Goal: Task Accomplishment & Management: Use online tool/utility

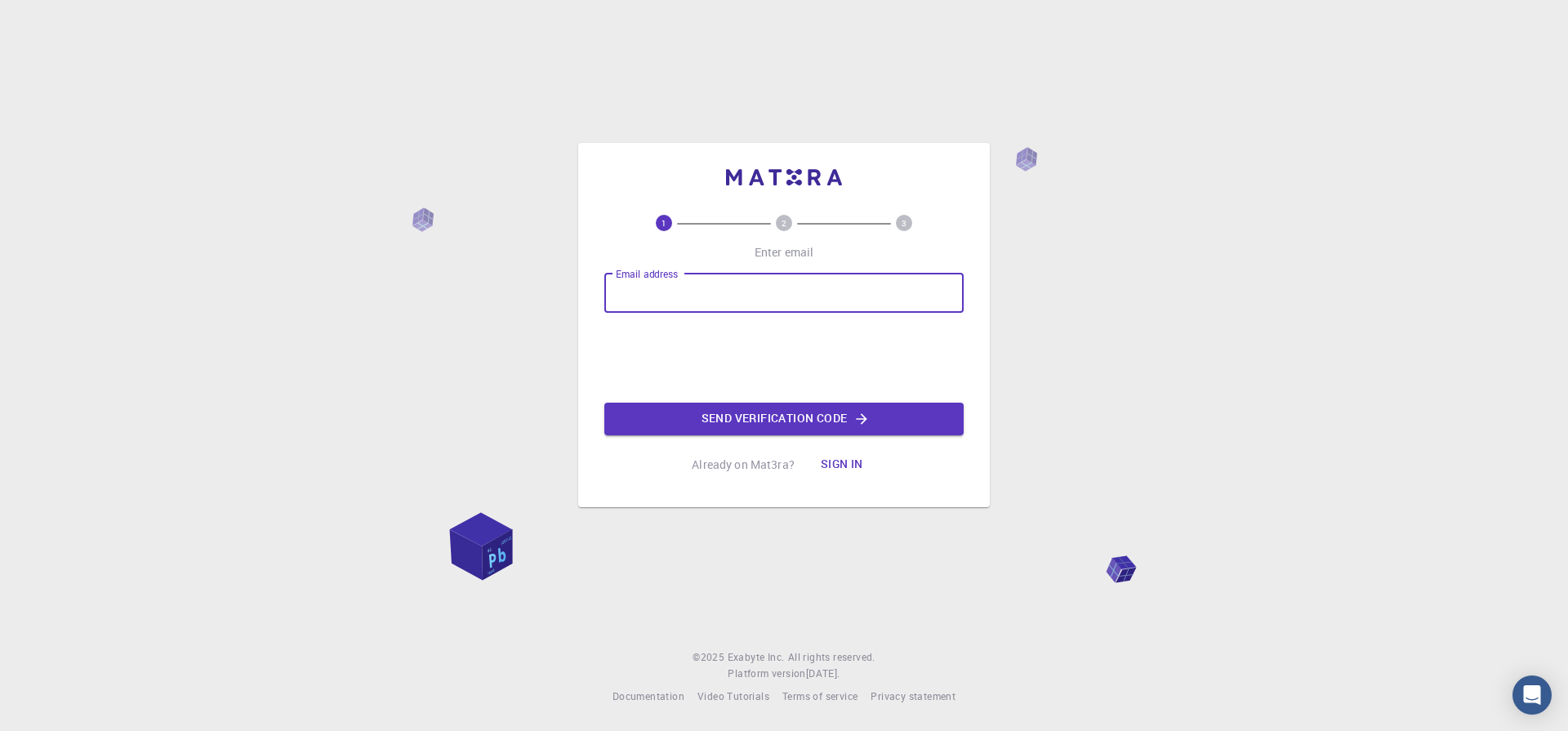
click at [652, 299] on input "Email address" at bounding box center [784, 293] width 359 height 39
type input "[EMAIL_ADDRESS][DOMAIN_NAME]"
click at [856, 462] on button "Sign in" at bounding box center [842, 465] width 69 height 33
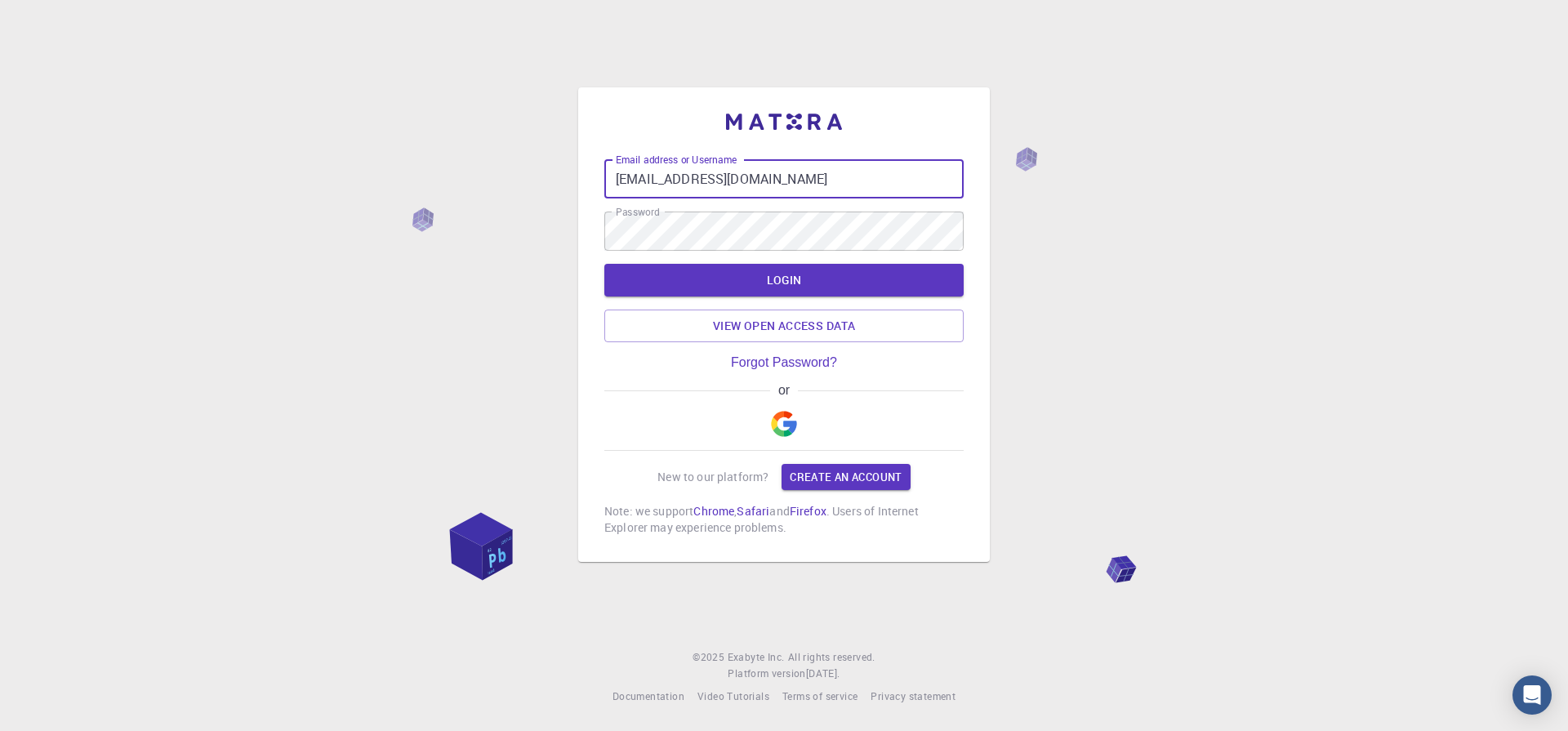
click at [788, 179] on input "[EMAIL_ADDRESS][DOMAIN_NAME]" at bounding box center [784, 179] width 359 height 39
type input "utsavsingh188"
click at [1168, 284] on div "Email address or Username utsavsingh188 Email address or Username Password Pass…" at bounding box center [784, 366] width 1568 height 731
click at [773, 275] on button "LOGIN" at bounding box center [784, 280] width 359 height 33
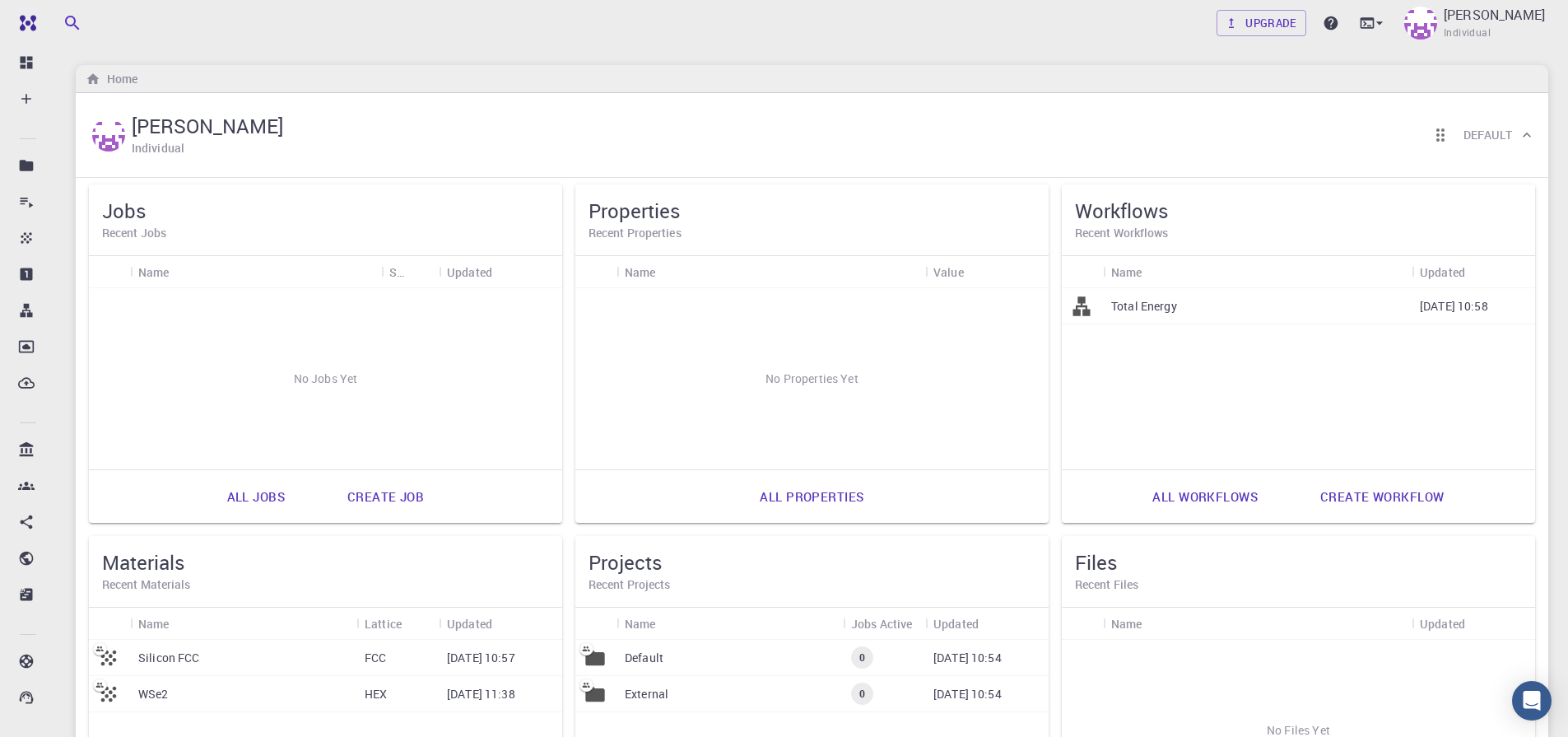
click at [138, 576] on h6 "Recent Materials" at bounding box center [325, 585] width 447 height 18
click at [112, 77] on h6 "Home" at bounding box center [118, 79] width 37 height 18
click at [1157, 221] on h5 "Workflows" at bounding box center [1298, 210] width 447 height 26
click at [1165, 233] on h6 "Recent Workflows" at bounding box center [1298, 233] width 447 height 18
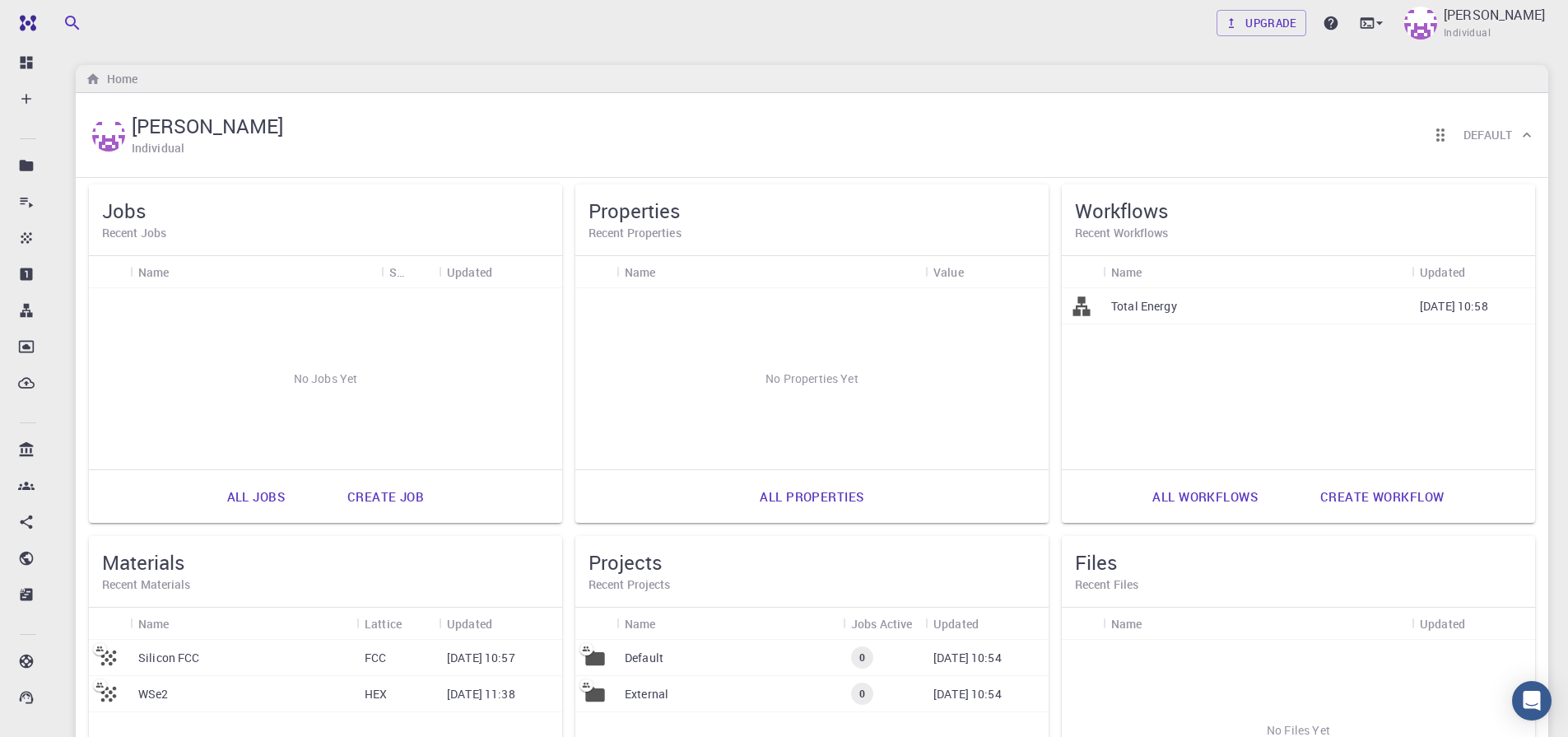
click at [1112, 246] on div "Workflows Recent Workflows" at bounding box center [1298, 220] width 473 height 71
click at [1386, 497] on link "Create workflow" at bounding box center [1381, 496] width 159 height 40
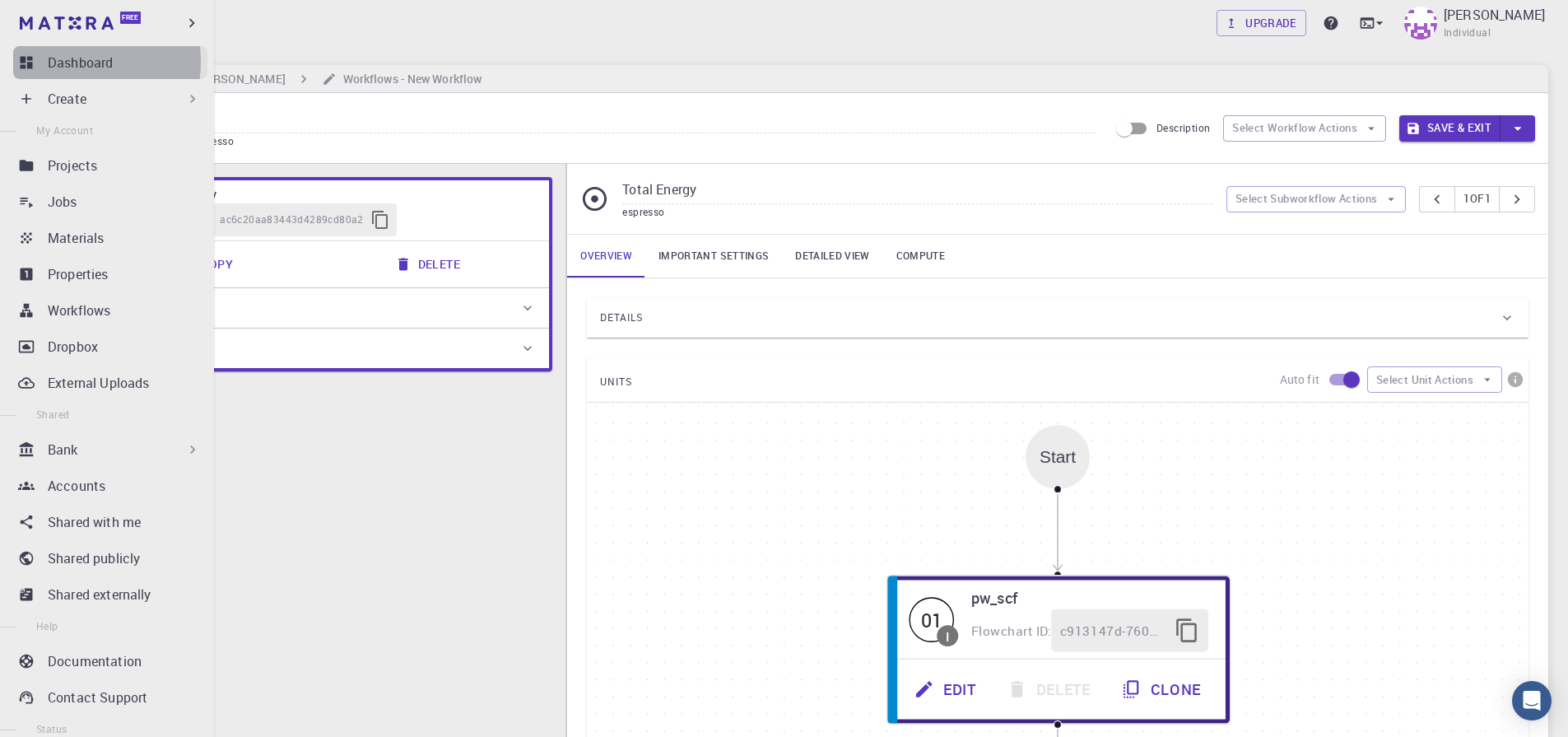
click at [58, 62] on p "Dashboard" at bounding box center [80, 62] width 65 height 20
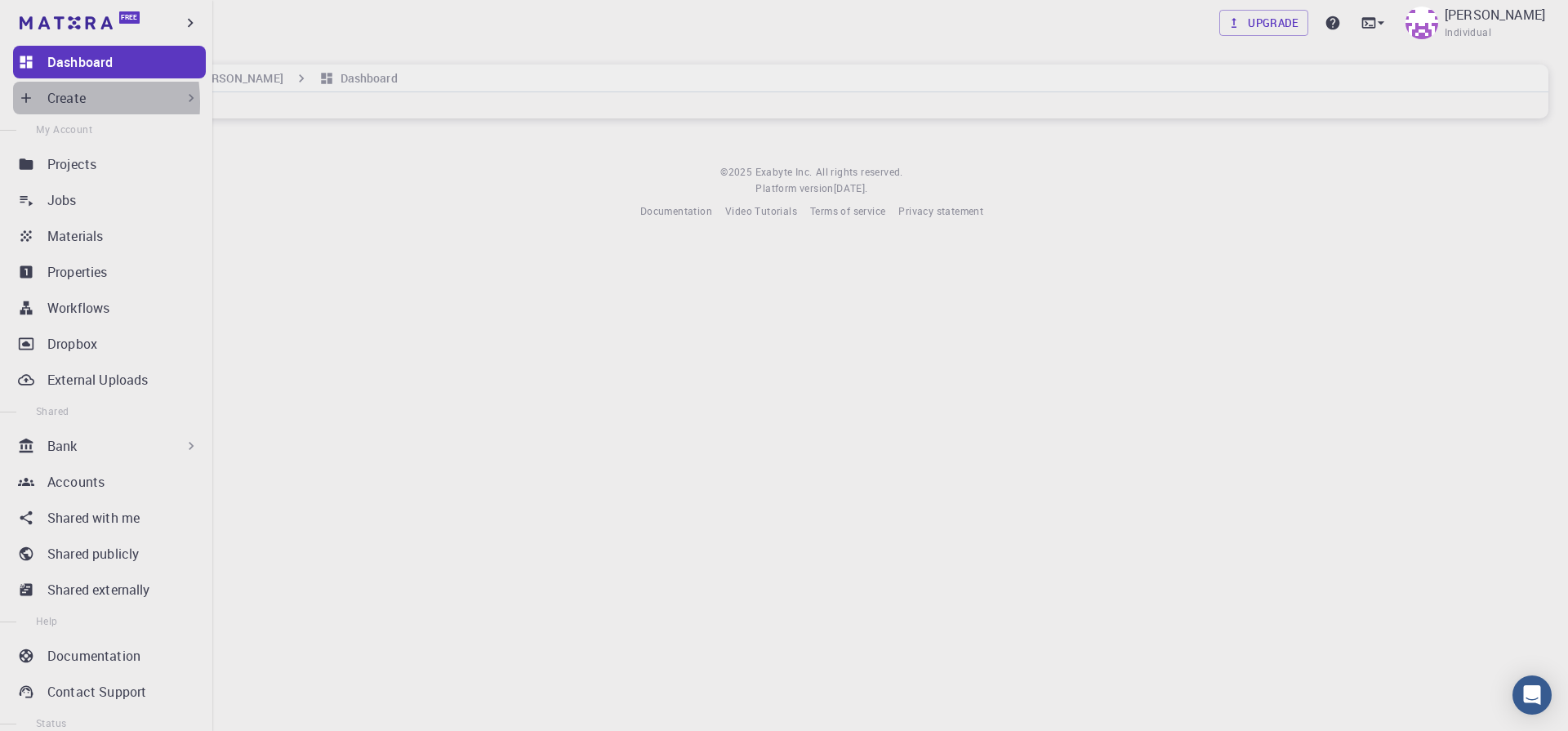
click at [28, 103] on icon at bounding box center [26, 98] width 16 height 16
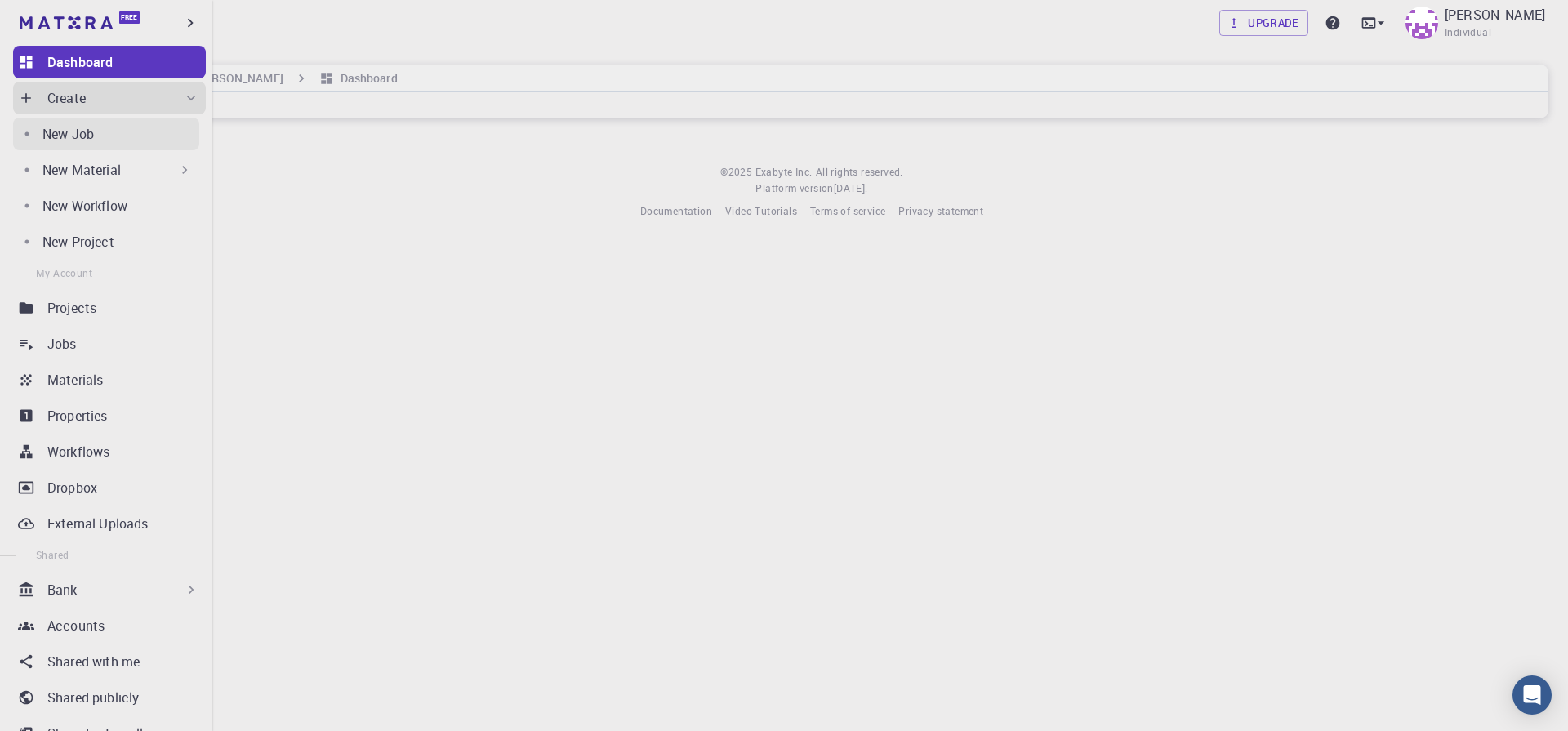
click at [74, 139] on p "New Job" at bounding box center [69, 134] width 52 height 20
